Goal: Task Accomplishment & Management: Use online tool/utility

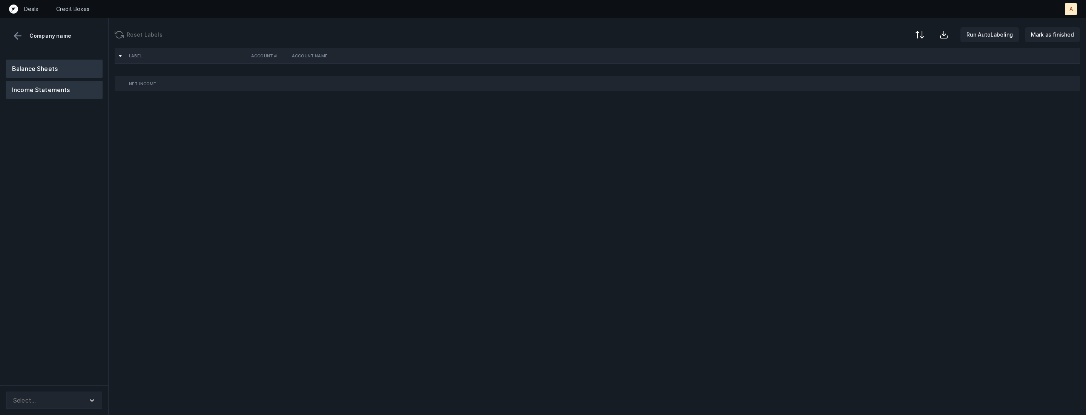
click at [17, 64] on button "Balance Sheets" at bounding box center [54, 69] width 97 height 18
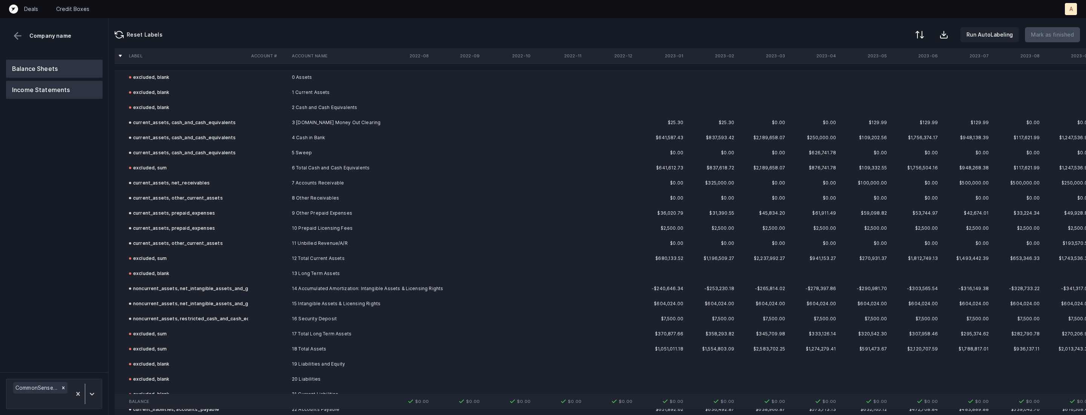
click at [43, 93] on button "Income Statements" at bounding box center [54, 90] width 97 height 18
click at [95, 387] on div at bounding box center [92, 394] width 14 height 14
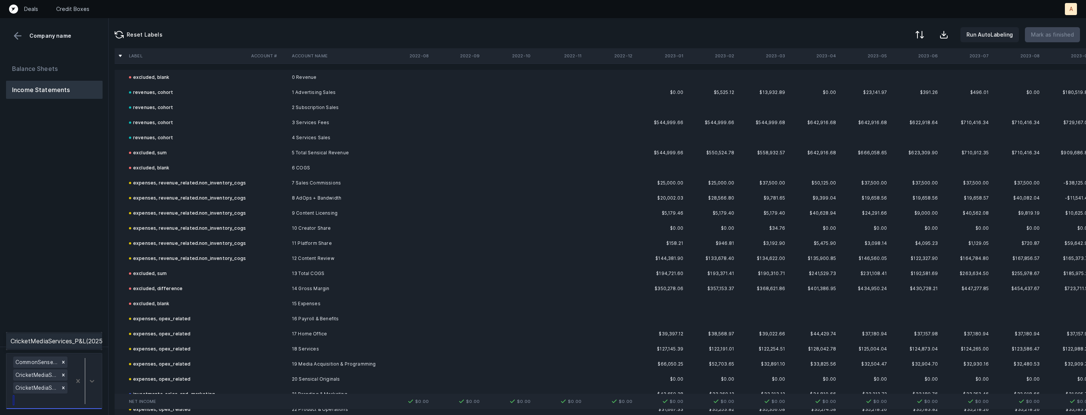
click at [86, 344] on div "CricketMediaServices_P&L(2025)_Cleaned.csv" at bounding box center [54, 340] width 96 height 15
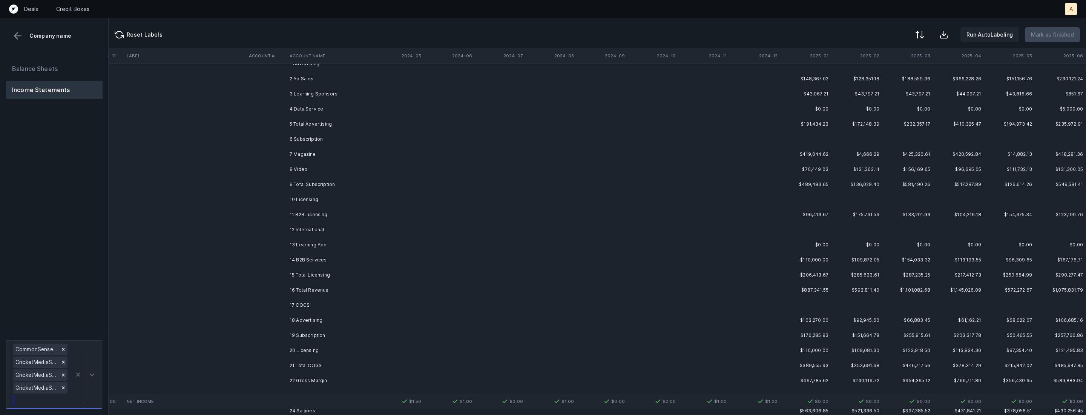
scroll to position [3046, 1077]
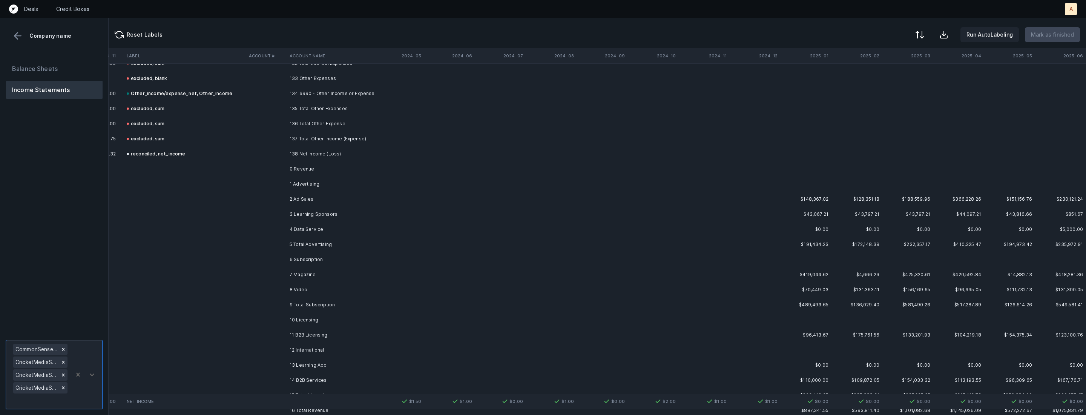
click at [327, 183] on td "1 Advertising" at bounding box center [333, 183] width 92 height 15
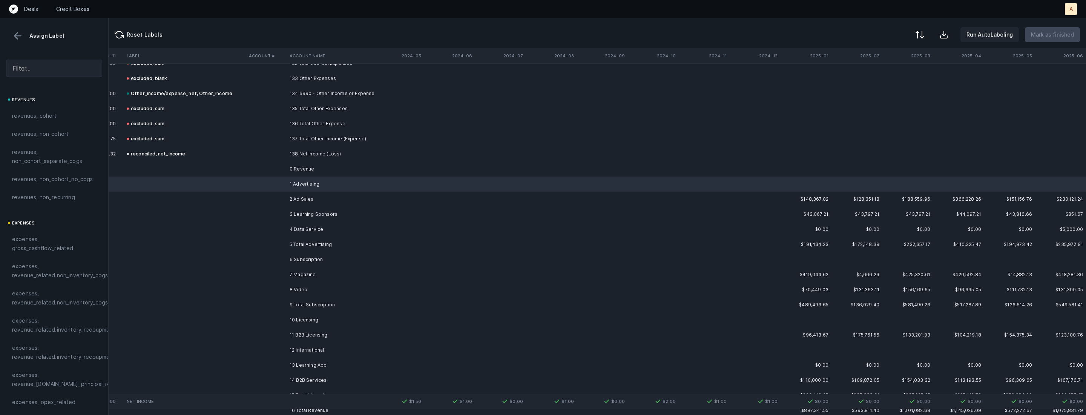
click at [312, 232] on td "4 Data Service" at bounding box center [333, 229] width 92 height 15
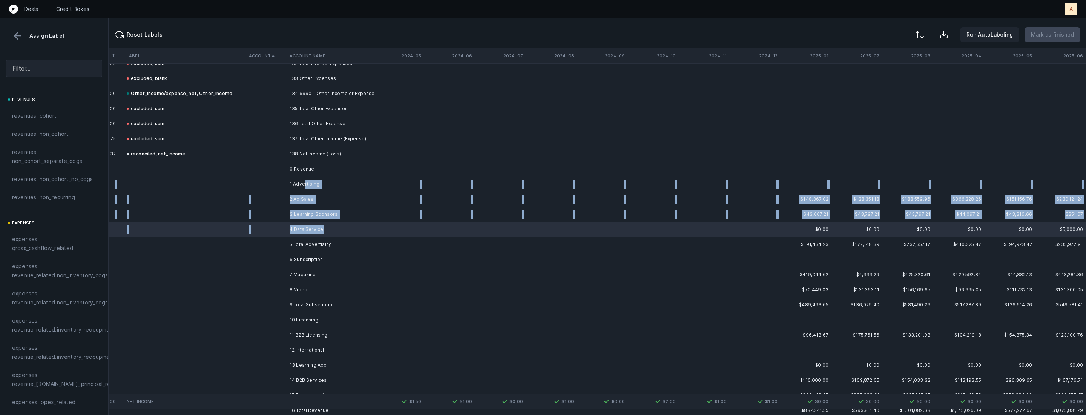
click at [303, 186] on td "1 Advertising" at bounding box center [333, 183] width 92 height 15
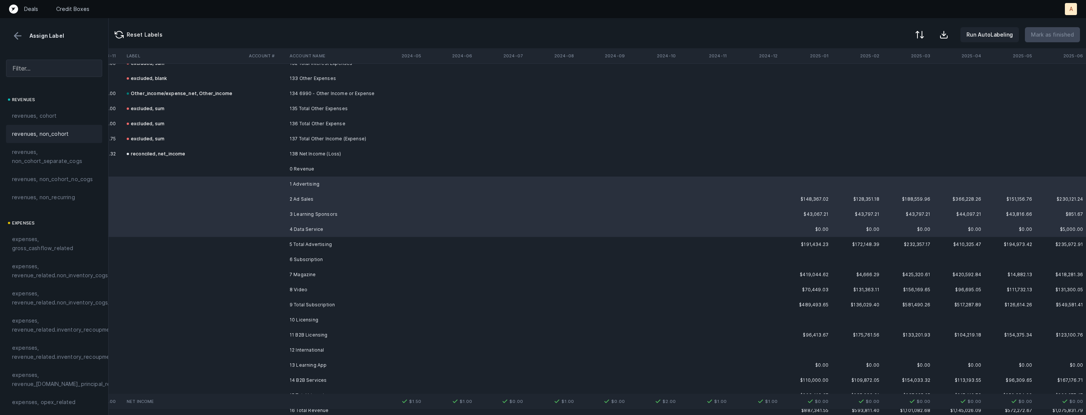
click at [51, 118] on span "revenues, cohort" at bounding box center [34, 115] width 45 height 9
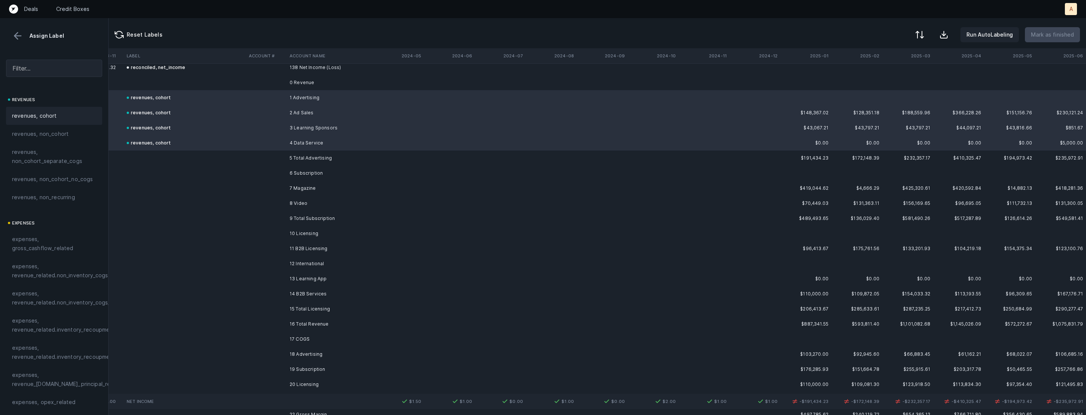
scroll to position [3135, 1077]
click at [325, 168] on td "6 Subscription" at bounding box center [333, 170] width 92 height 15
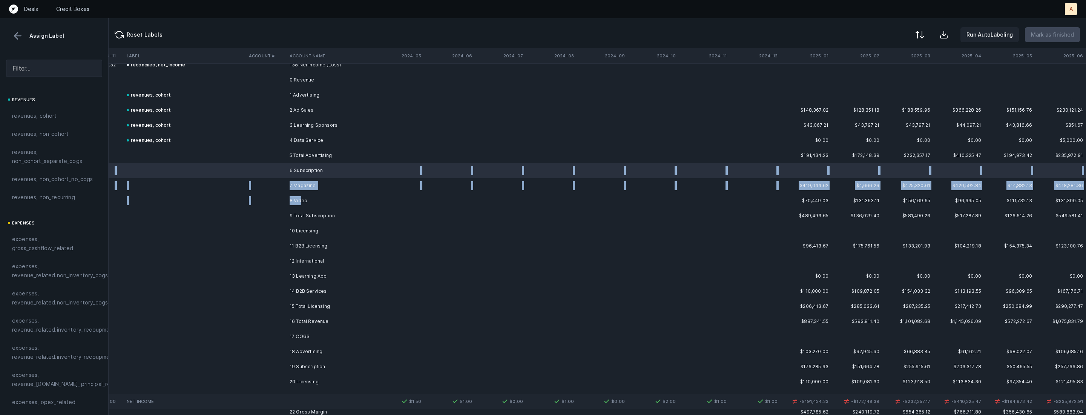
click at [302, 200] on td "8 Video" at bounding box center [333, 200] width 92 height 15
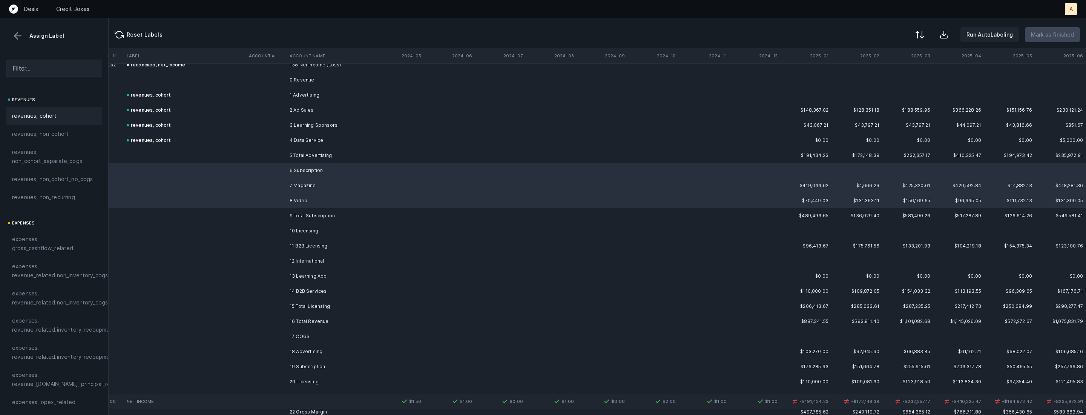
click at [71, 107] on div "revenues, cohort" at bounding box center [54, 116] width 96 height 18
click at [60, 110] on div "revenues, cohort" at bounding box center [54, 116] width 96 height 18
click at [62, 110] on div "revenues, cohort" at bounding box center [54, 116] width 96 height 18
click at [290, 225] on td "10 Licensing" at bounding box center [333, 230] width 92 height 15
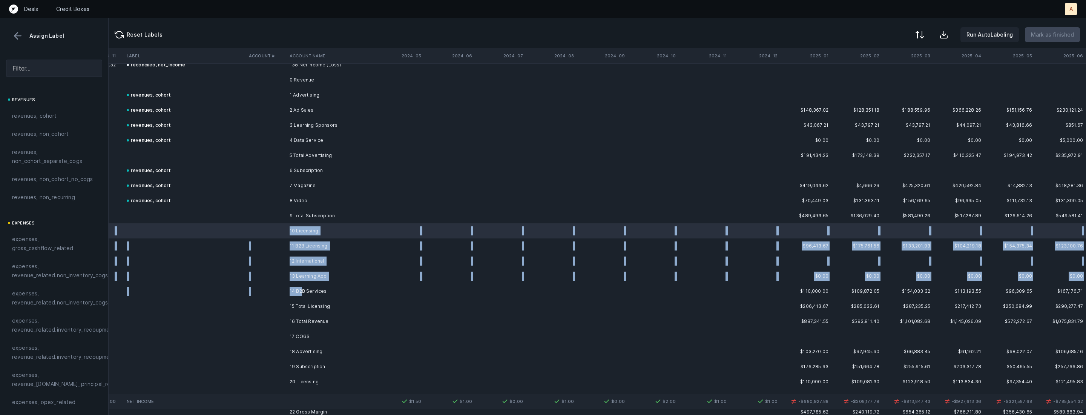
click at [301, 288] on td "14 B2B Services" at bounding box center [333, 291] width 92 height 15
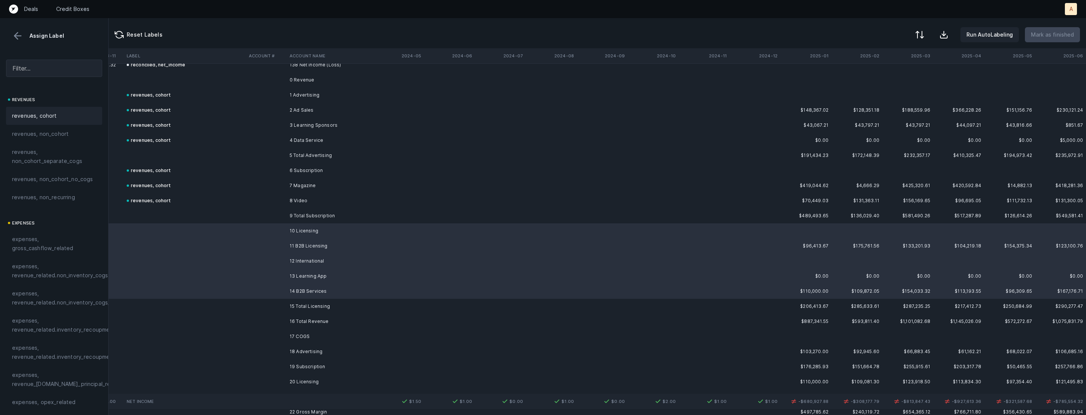
click at [63, 116] on div "revenues, cohort" at bounding box center [54, 115] width 84 height 9
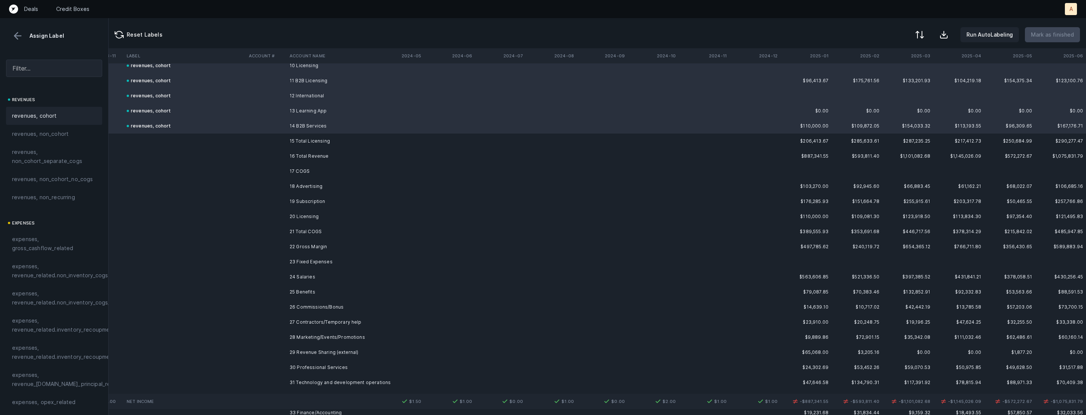
scroll to position [3303, 1077]
click at [313, 180] on td "18 Advertising" at bounding box center [333, 182] width 92 height 15
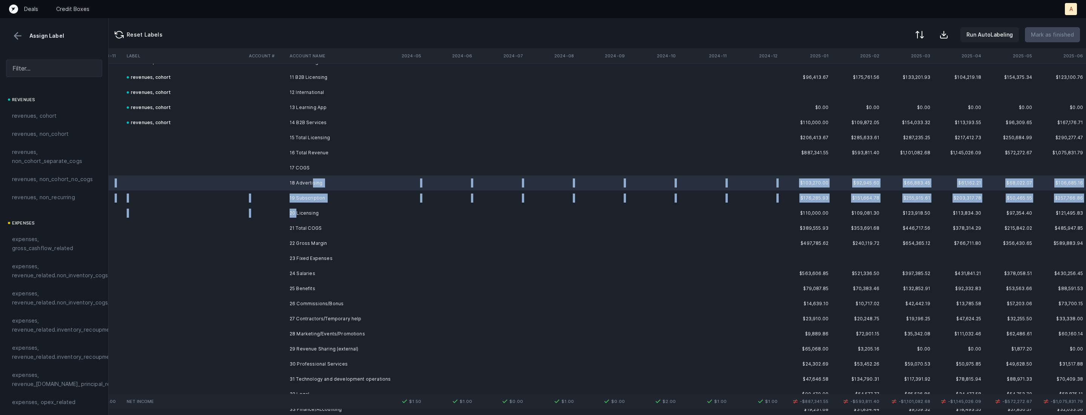
click at [298, 208] on td "20 Licensing" at bounding box center [333, 213] width 92 height 15
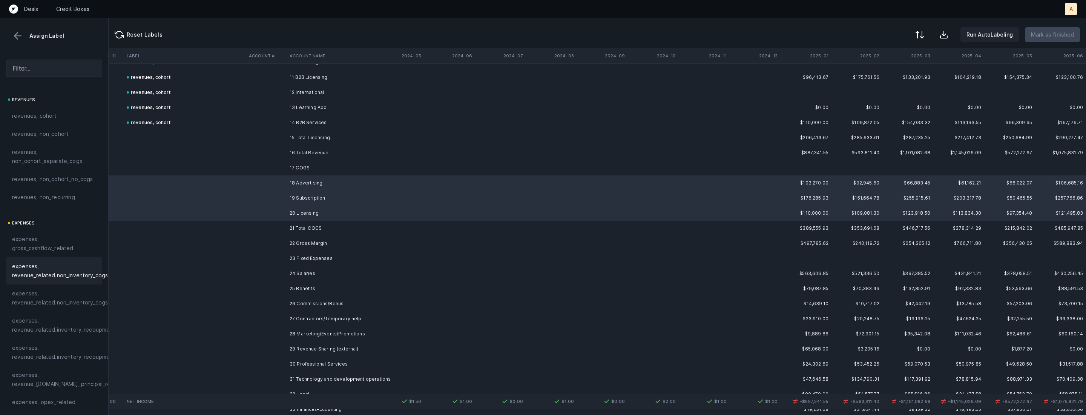
click at [67, 265] on span "expenses, revenue_related.non_inventory_cogs" at bounding box center [60, 271] width 96 height 18
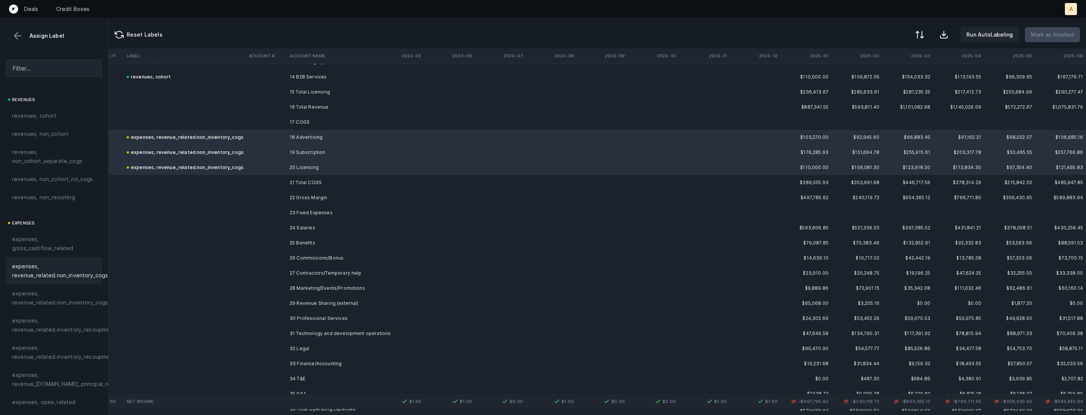
scroll to position [3391, 1077]
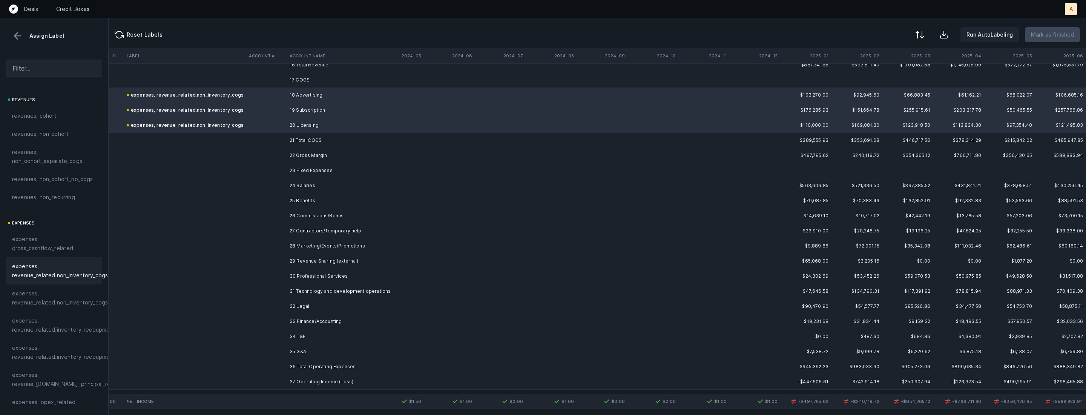
click at [311, 188] on td "24 Salaries" at bounding box center [333, 185] width 92 height 15
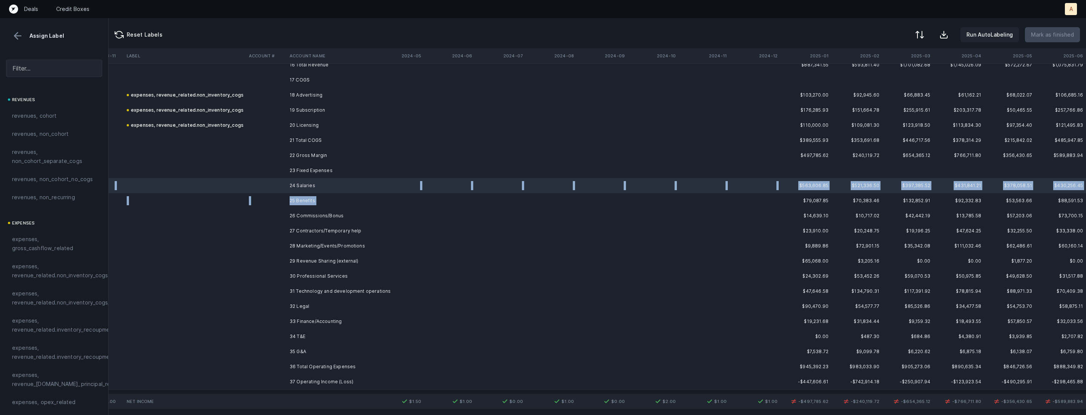
click at [317, 198] on td "25 Benefits" at bounding box center [333, 200] width 92 height 15
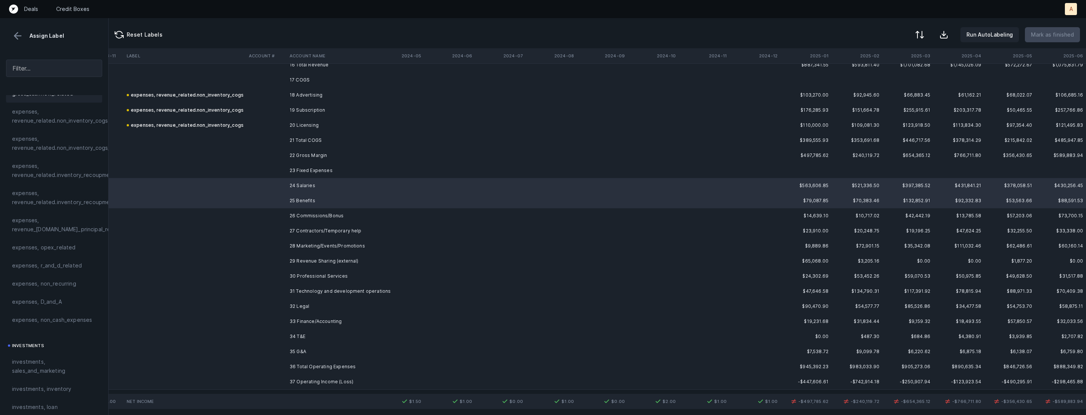
scroll to position [202, 0]
click at [63, 204] on span "expenses, opex_related" at bounding box center [44, 200] width 64 height 9
click at [261, 218] on td at bounding box center [266, 215] width 41 height 15
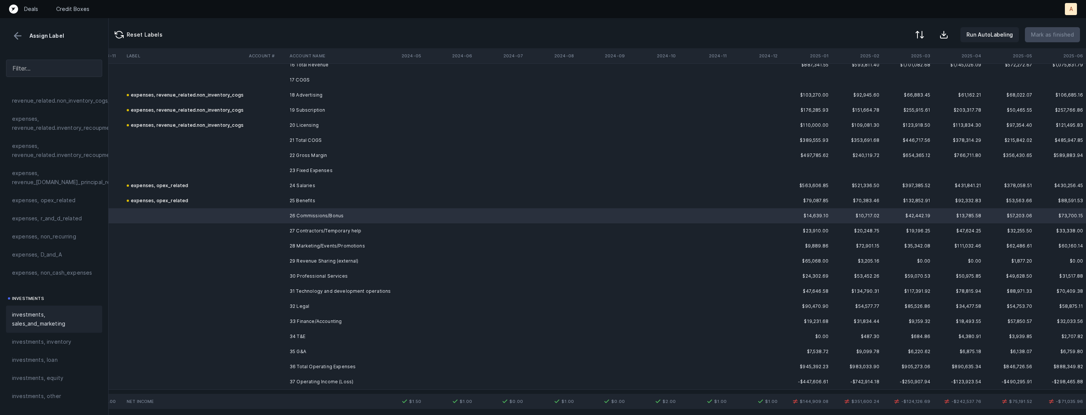
click at [52, 323] on span "investments, sales_and_marketing" at bounding box center [54, 319] width 84 height 18
click at [268, 231] on td at bounding box center [266, 230] width 41 height 15
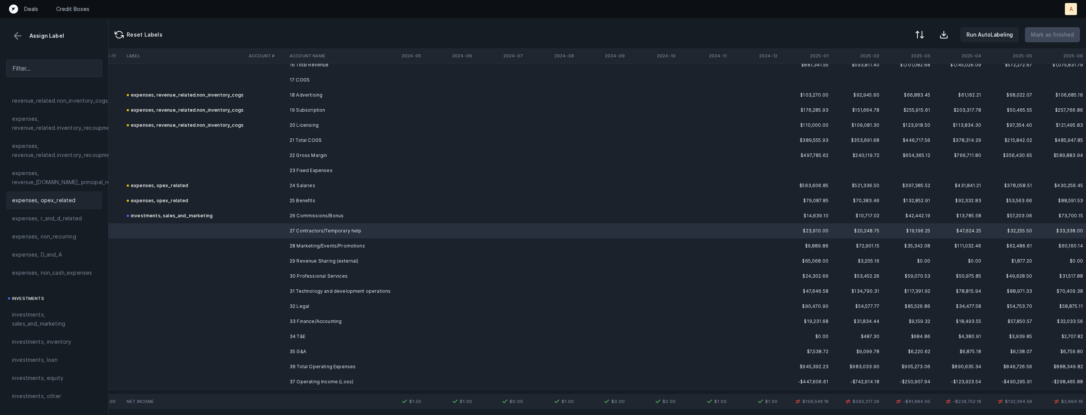
click at [55, 194] on div "expenses, opex_related" at bounding box center [54, 200] width 96 height 18
click at [253, 241] on td at bounding box center [266, 245] width 41 height 15
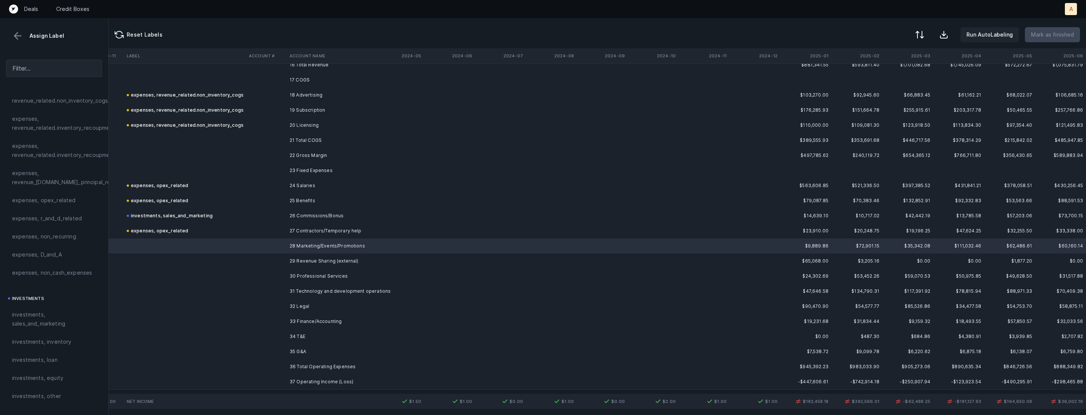
click at [46, 319] on span "investments, sales_and_marketing" at bounding box center [54, 319] width 84 height 18
click at [260, 263] on td at bounding box center [266, 260] width 41 height 15
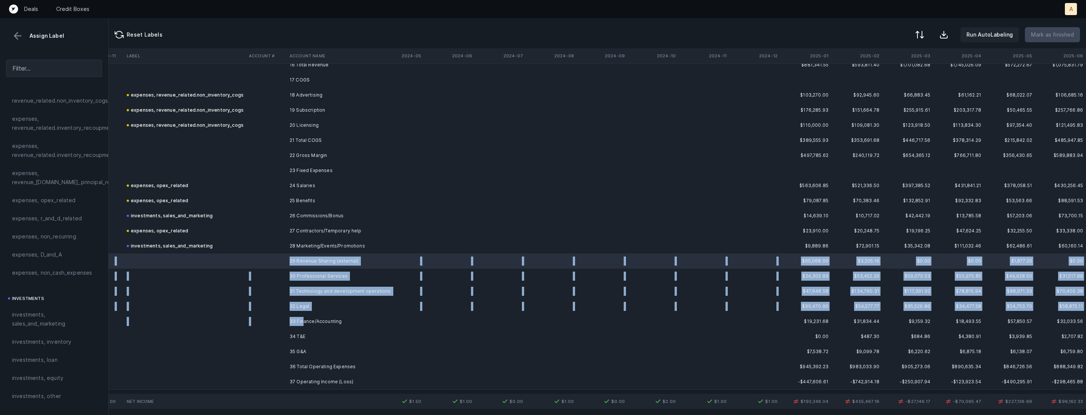
click at [304, 317] on td "33 Finance/Accounting" at bounding box center [333, 321] width 92 height 15
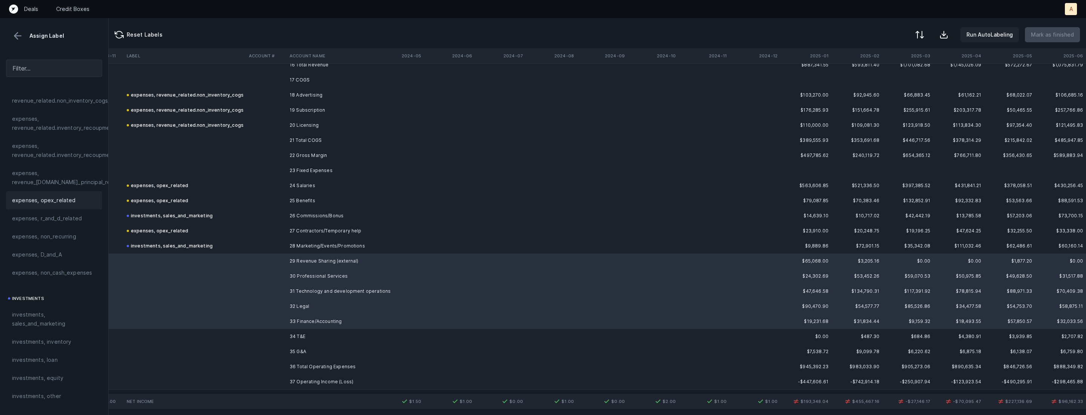
click at [58, 197] on span "expenses, opex_related" at bounding box center [44, 200] width 64 height 9
click at [275, 331] on td at bounding box center [266, 336] width 41 height 15
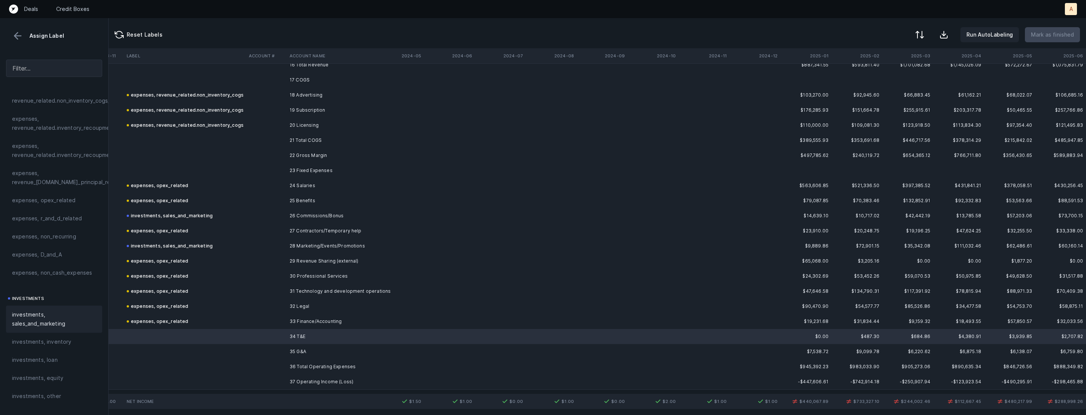
click at [69, 314] on span "investments, sales_and_marketing" at bounding box center [54, 319] width 84 height 18
click at [265, 351] on td at bounding box center [266, 351] width 41 height 15
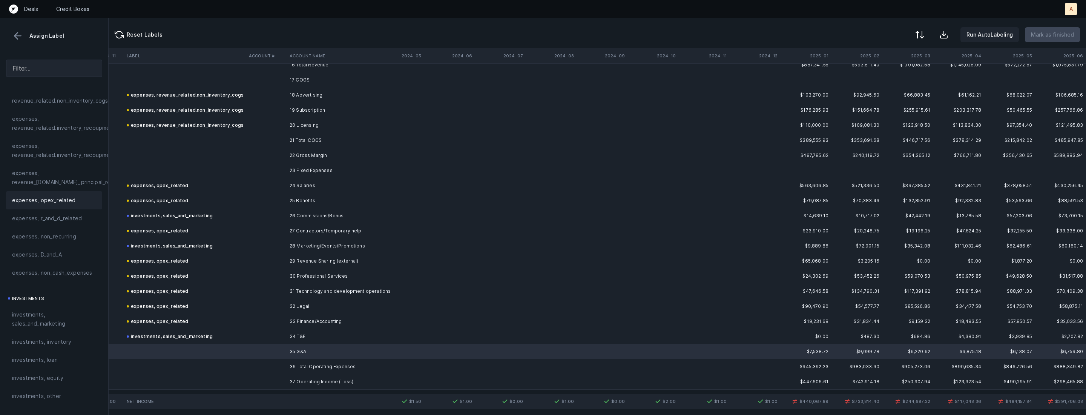
click at [75, 203] on div "expenses, opex_related" at bounding box center [54, 200] width 84 height 9
click at [294, 381] on td "37 Operating Income (Loss)" at bounding box center [333, 381] width 92 height 15
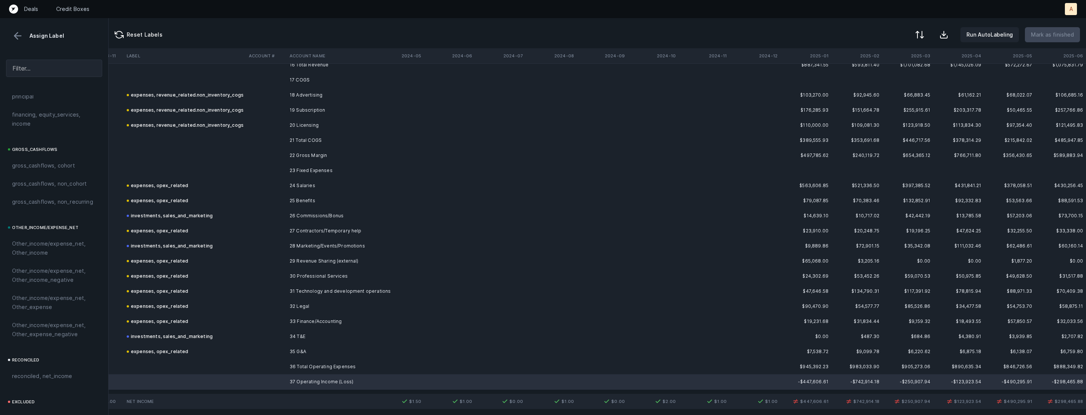
scroll to position [831, 0]
click at [57, 299] on span "reconciled, net_income" at bounding box center [42, 303] width 60 height 9
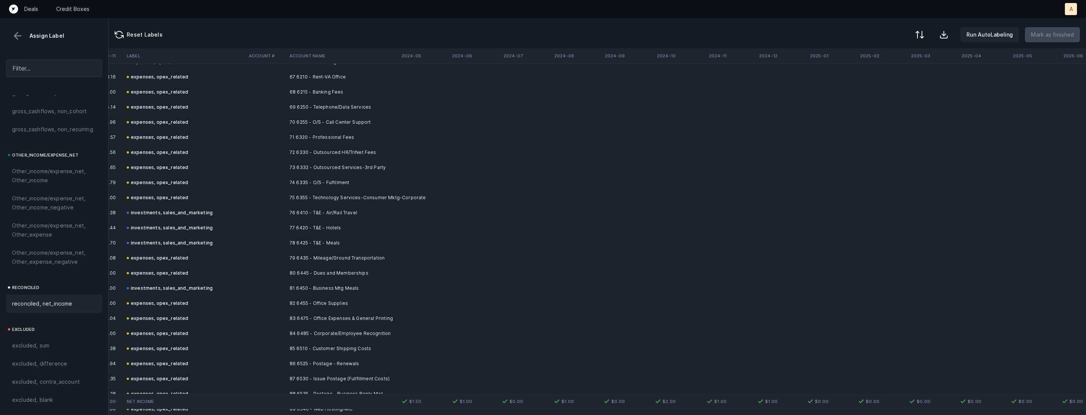
scroll to position [1874, 1077]
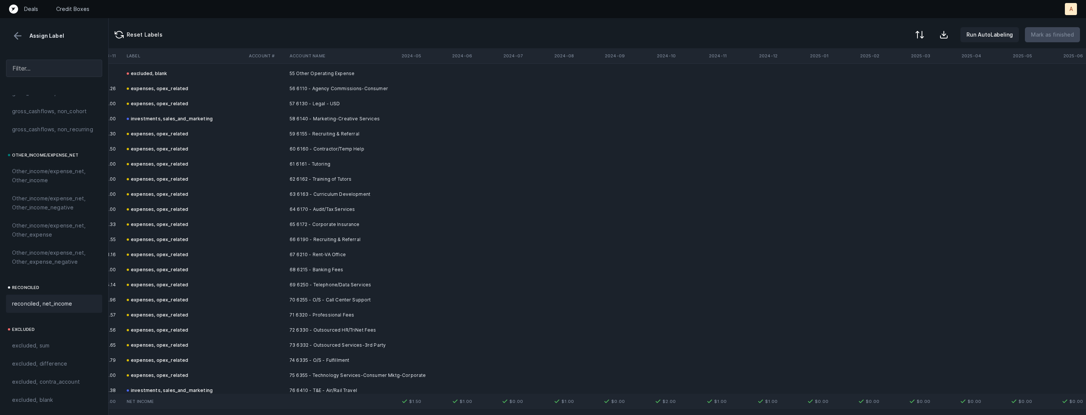
click at [914, 36] on div "Reset Labels Run AutoLabeling Mark as finished" at bounding box center [597, 33] width 977 height 30
click at [916, 36] on button at bounding box center [919, 35] width 17 height 17
click at [871, 77] on div "By Hum label" at bounding box center [870, 79] width 33 height 9
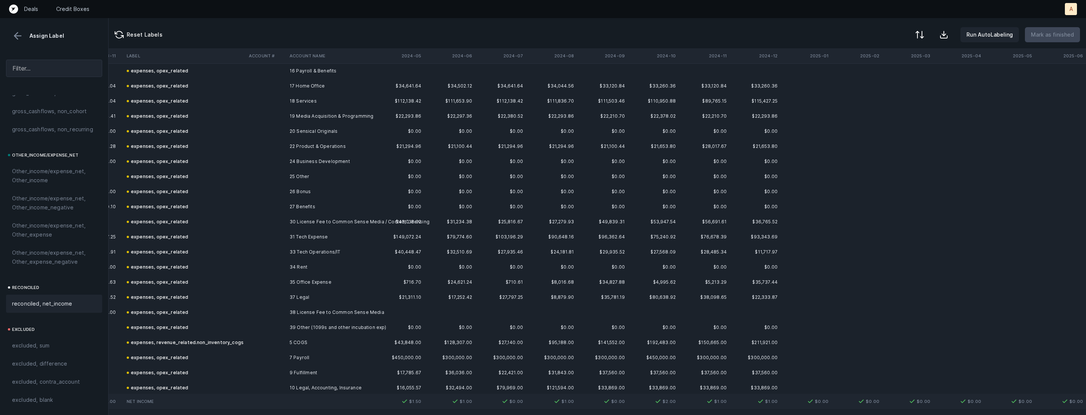
scroll to position [0, 1077]
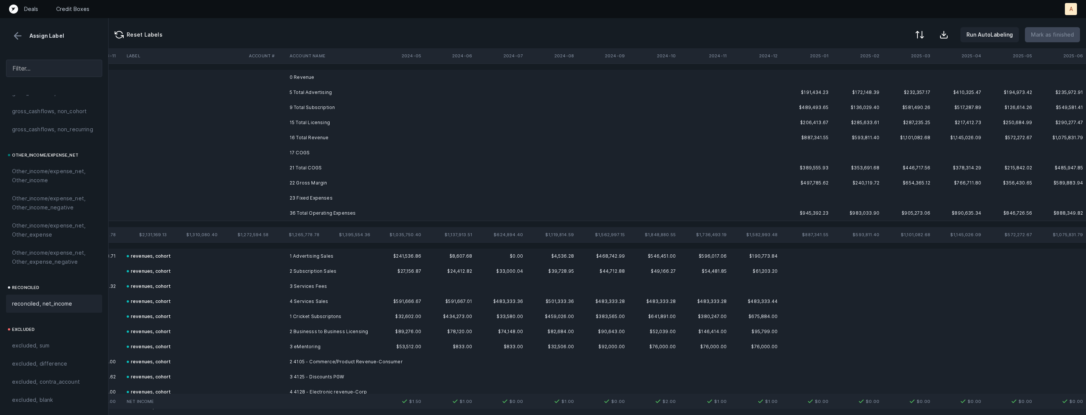
click at [828, 77] on td at bounding box center [806, 77] width 51 height 15
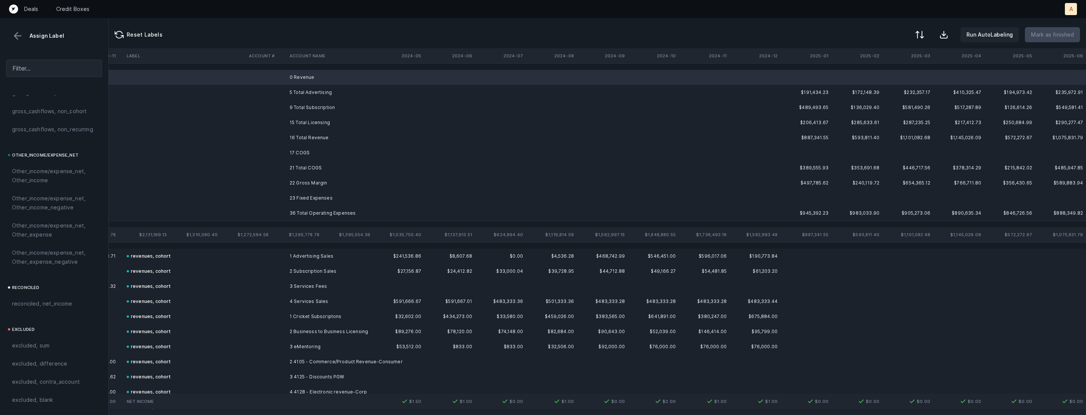
click at [321, 148] on td "17 COGS" at bounding box center [333, 152] width 92 height 15
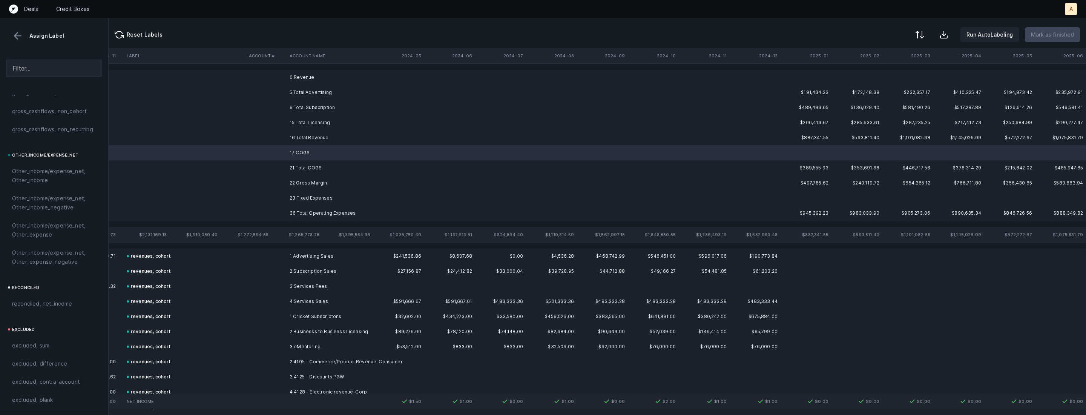
click at [299, 192] on td "23 Fixed Expenses" at bounding box center [333, 197] width 92 height 15
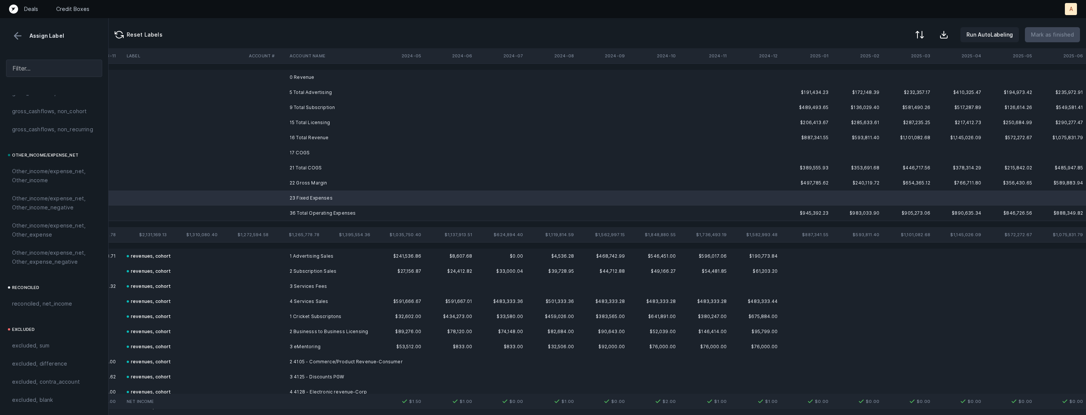
click at [306, 77] on td "0 Revenue" at bounding box center [333, 77] width 92 height 15
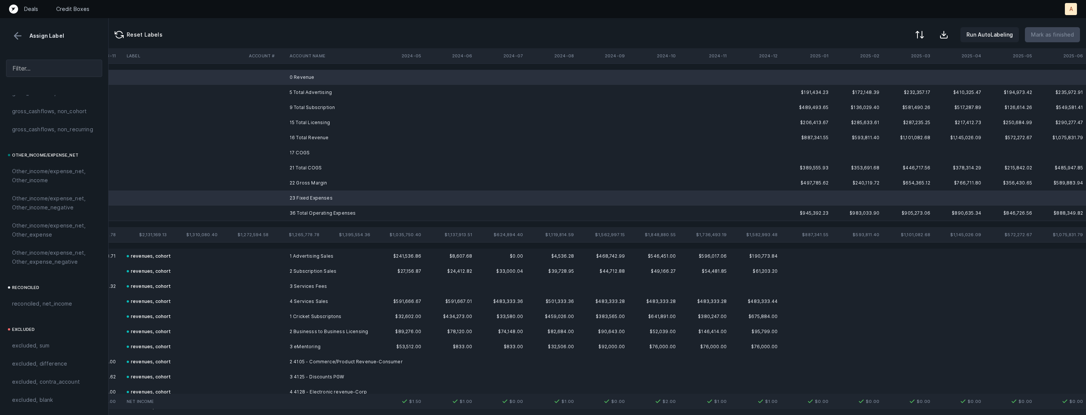
click at [298, 151] on td "17 COGS" at bounding box center [333, 152] width 92 height 15
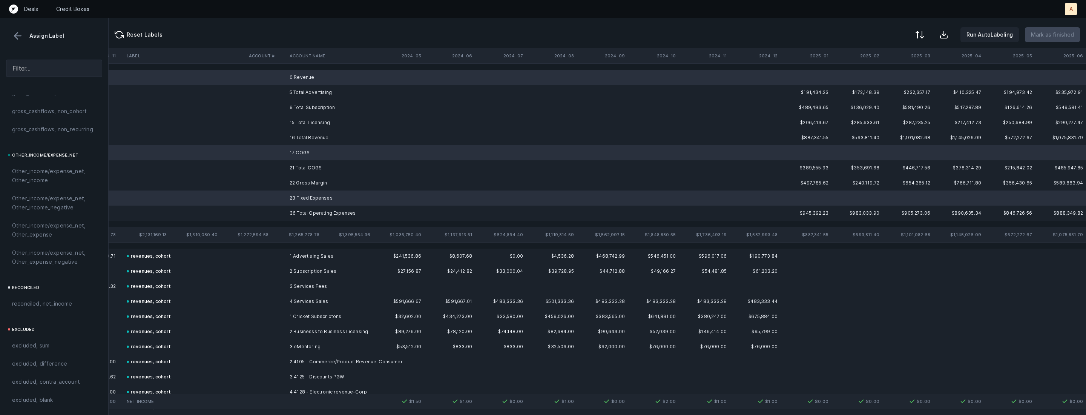
drag, startPoint x: 40, startPoint y: 391, endPoint x: 271, endPoint y: 187, distance: 308.0
click at [40, 391] on div "excluded, blank" at bounding box center [54, 400] width 96 height 18
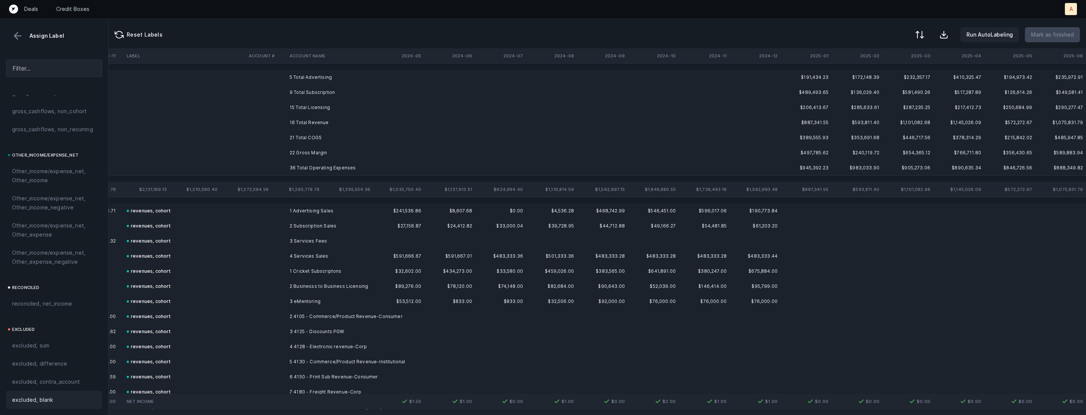
click at [301, 137] on td "21 Total COGS" at bounding box center [333, 137] width 92 height 15
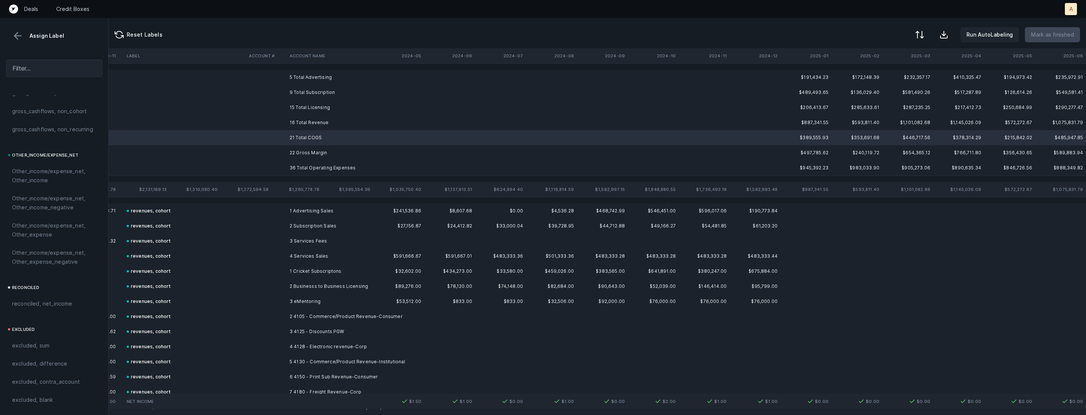
click at [293, 158] on td "22 Gross Margin" at bounding box center [333, 152] width 92 height 15
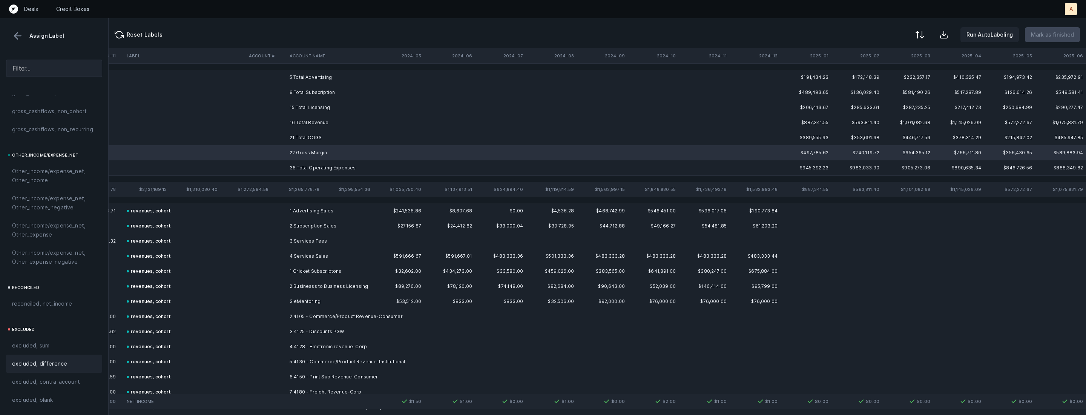
click at [54, 364] on span "excluded, difference" at bounding box center [39, 363] width 55 height 9
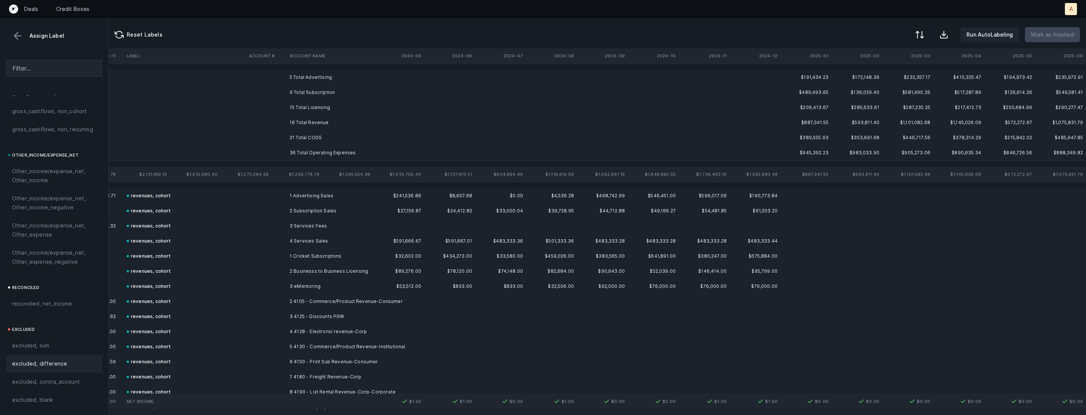
click at [339, 81] on td "5 Total Advertising" at bounding box center [333, 77] width 92 height 15
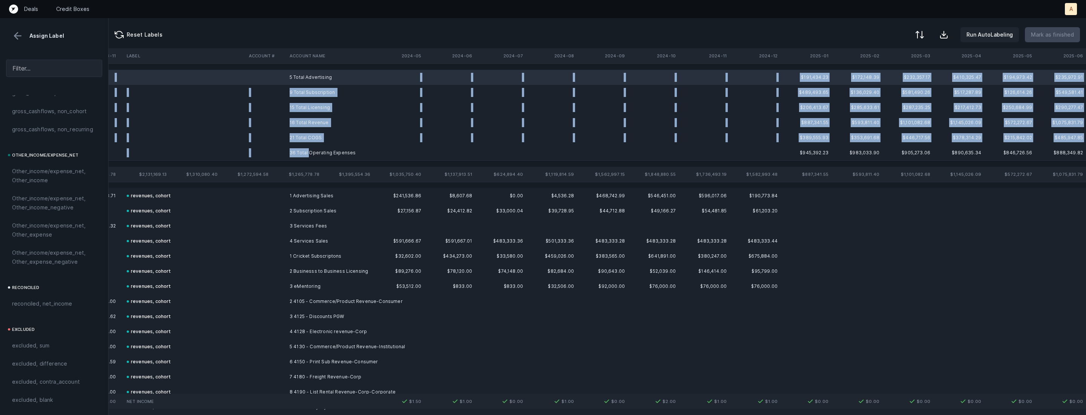
click at [311, 153] on td "36 Total Operating Expenses" at bounding box center [333, 152] width 92 height 15
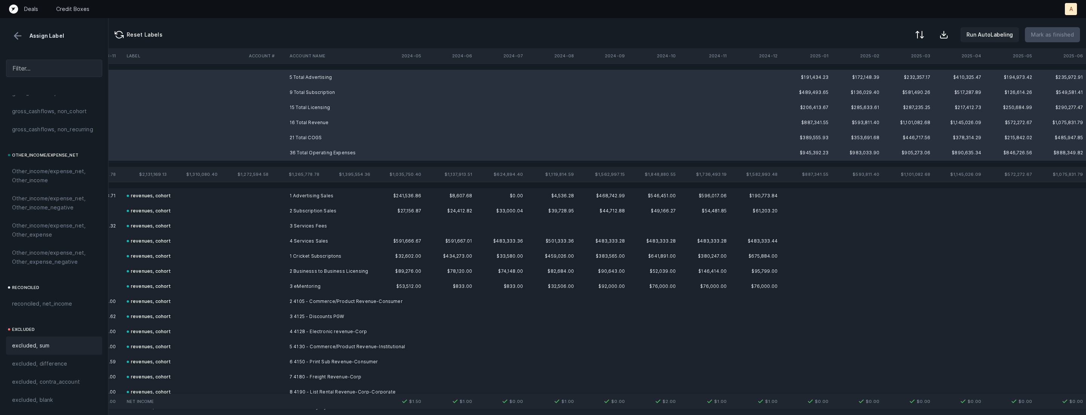
click at [64, 347] on div "excluded, sum" at bounding box center [54, 345] width 84 height 9
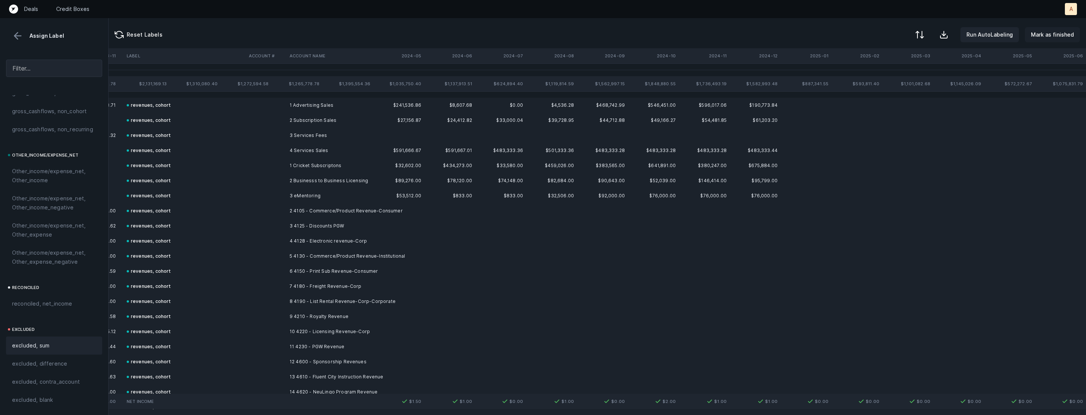
click at [1054, 37] on p "Mark as finished" at bounding box center [1052, 34] width 43 height 9
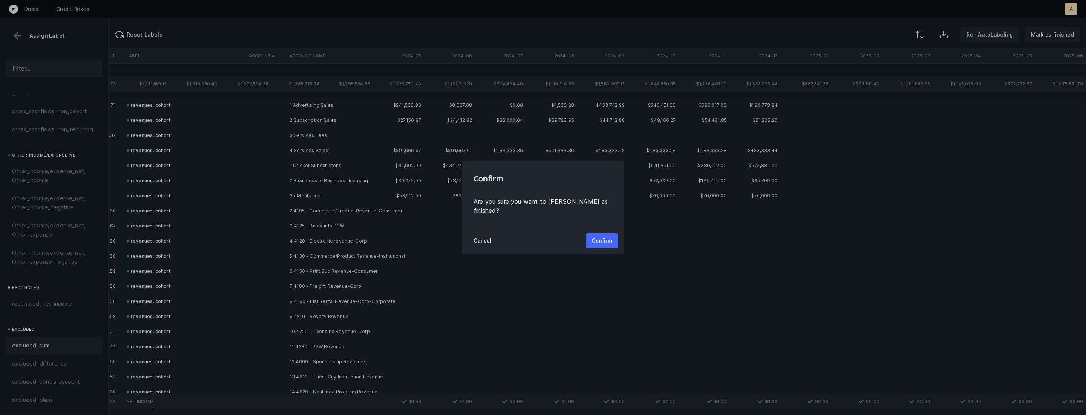
click at [606, 236] on p "Confirm" at bounding box center [602, 240] width 21 height 9
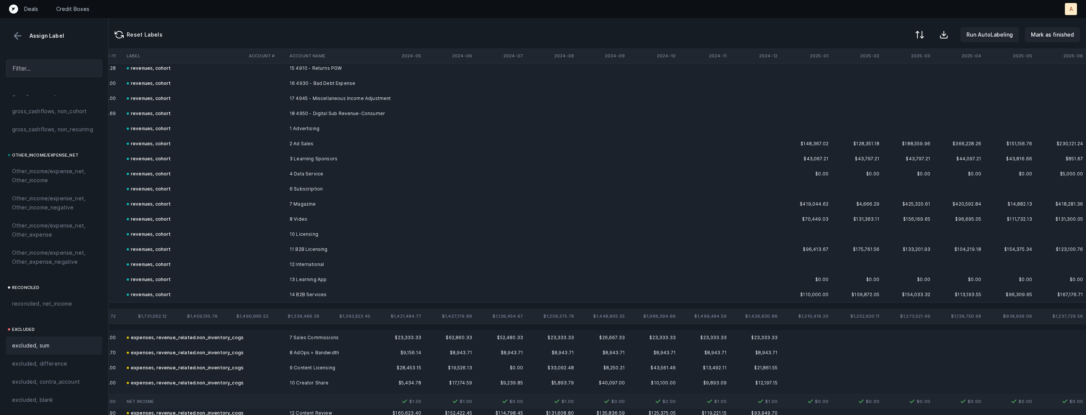
scroll to position [353, 1077]
